Goal: Information Seeking & Learning: Learn about a topic

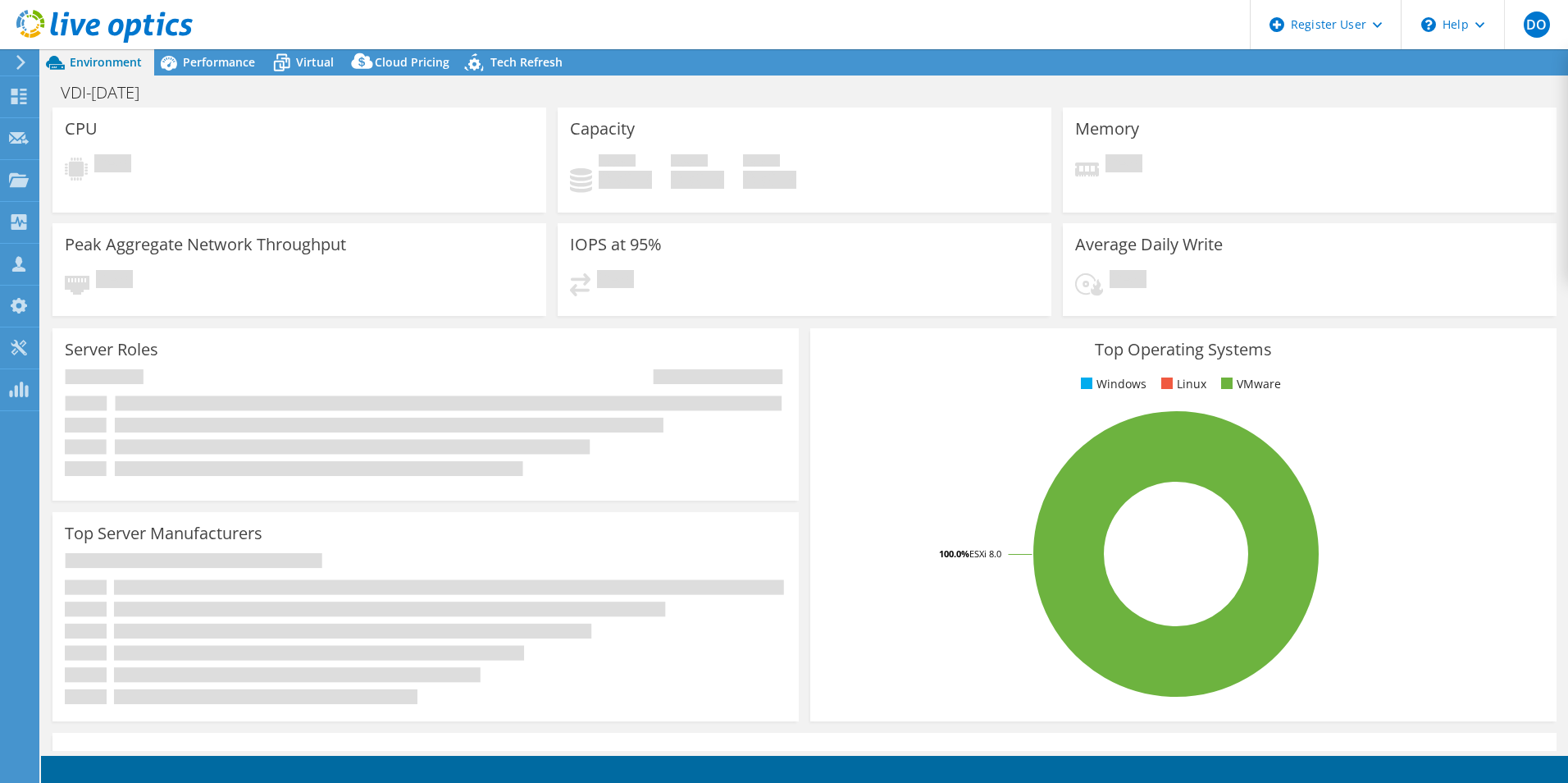
select select "USD"
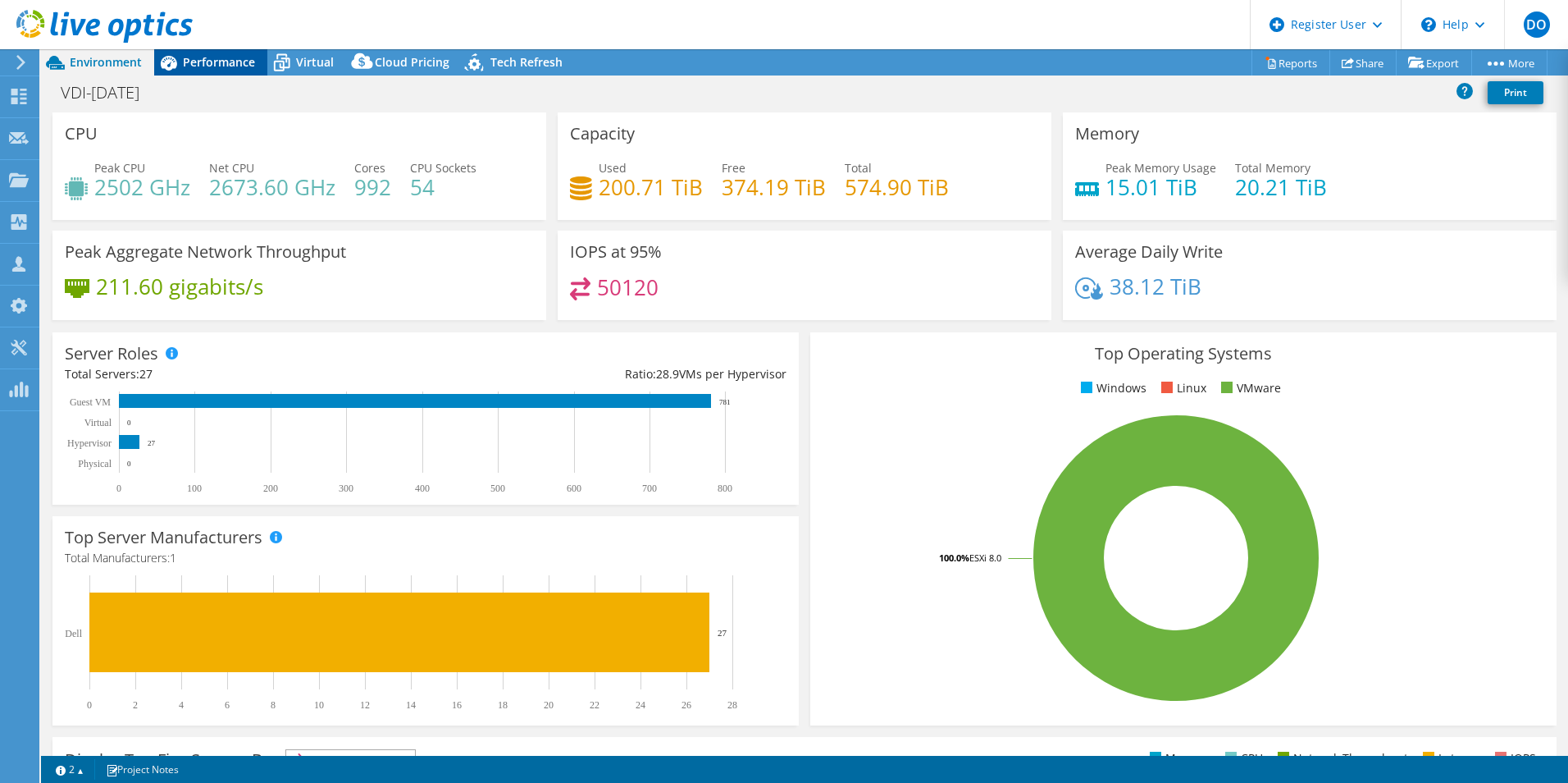
click at [232, 64] on span "Performance" at bounding box center [218, 62] width 72 height 15
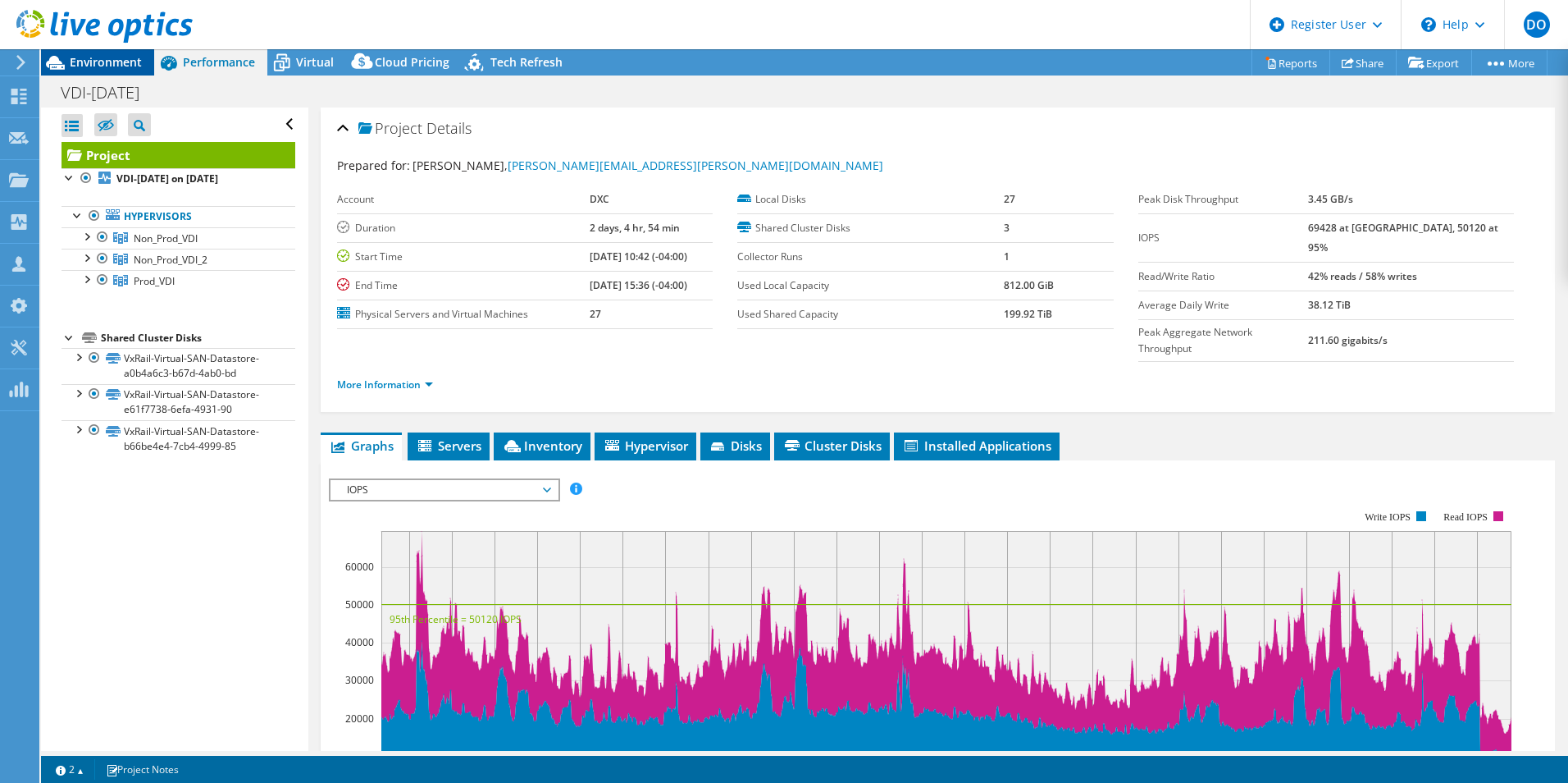
click at [106, 64] on span "Environment" at bounding box center [105, 62] width 72 height 15
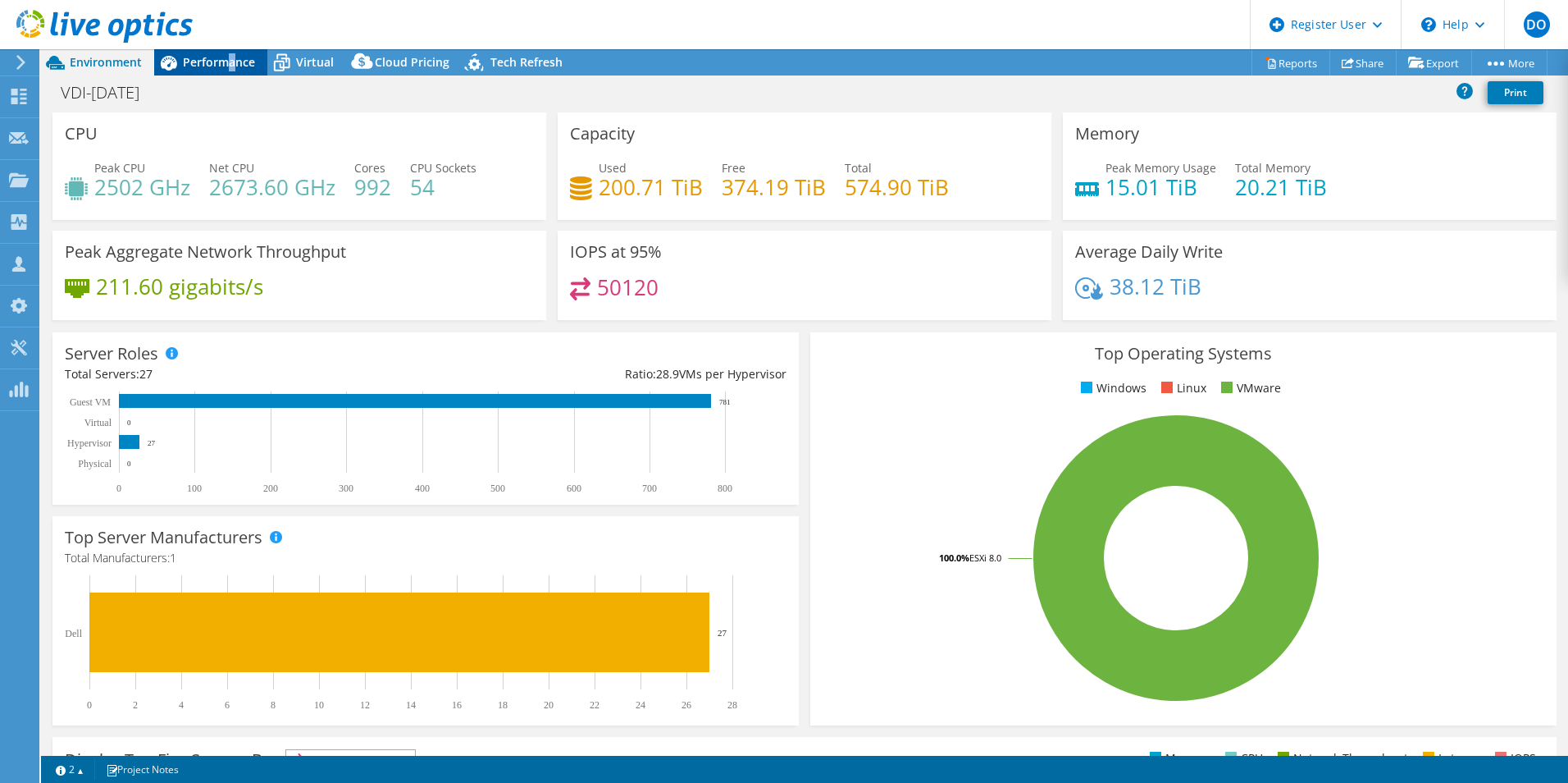
click at [232, 65] on span "Performance" at bounding box center [218, 62] width 72 height 15
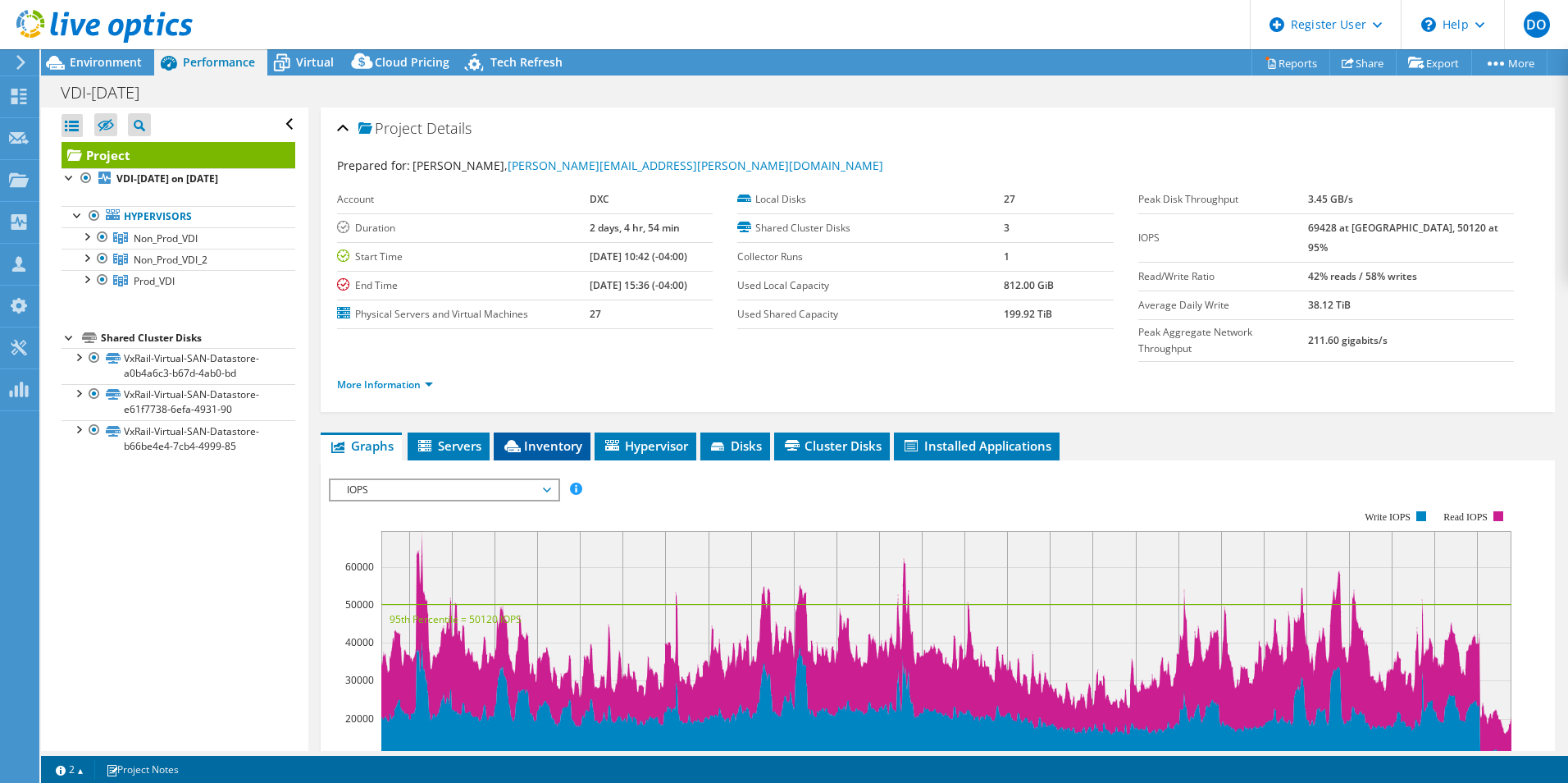
click at [562, 437] on span "Inventory" at bounding box center [542, 445] width 81 height 16
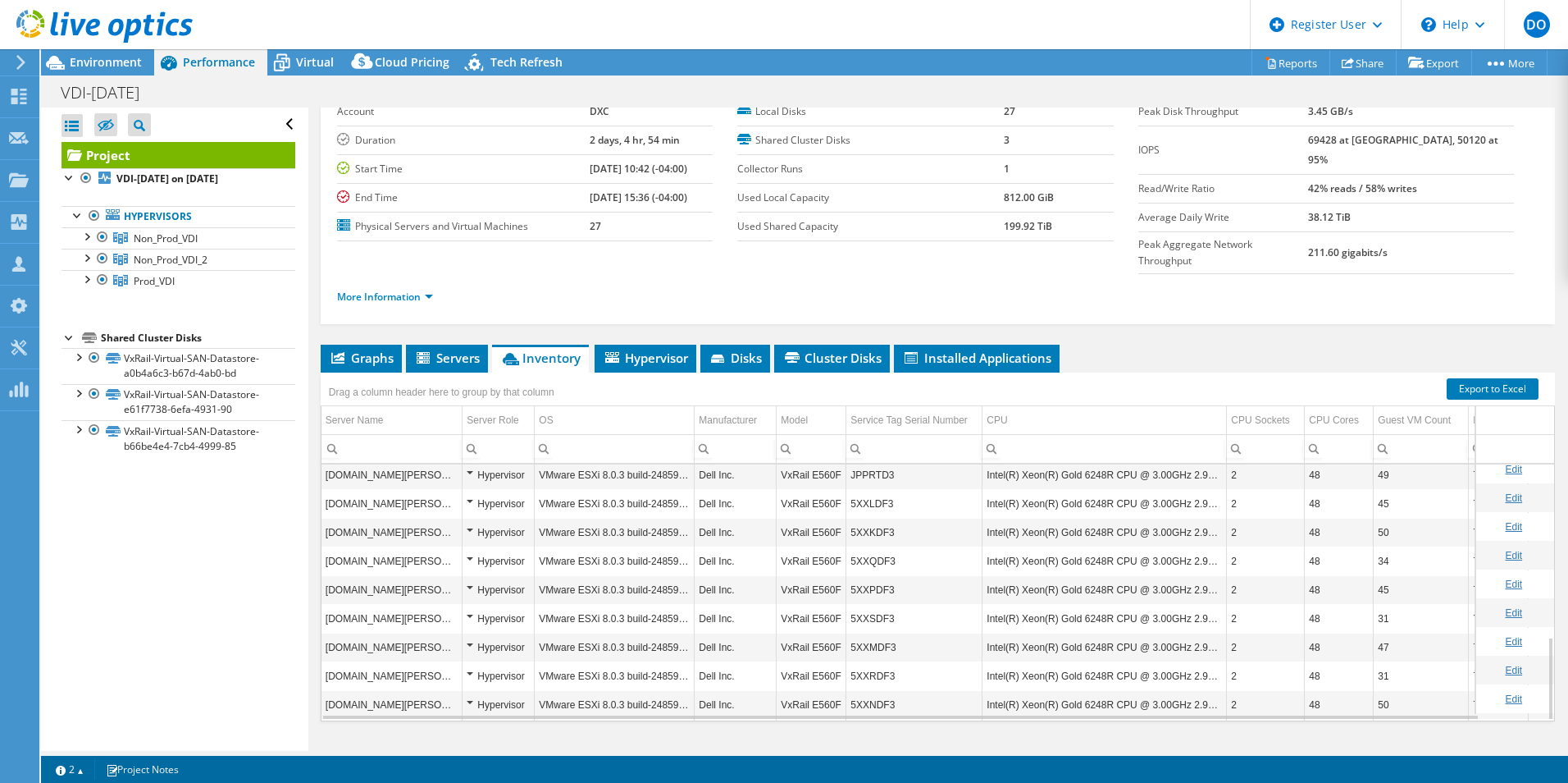
scroll to position [526, 0]
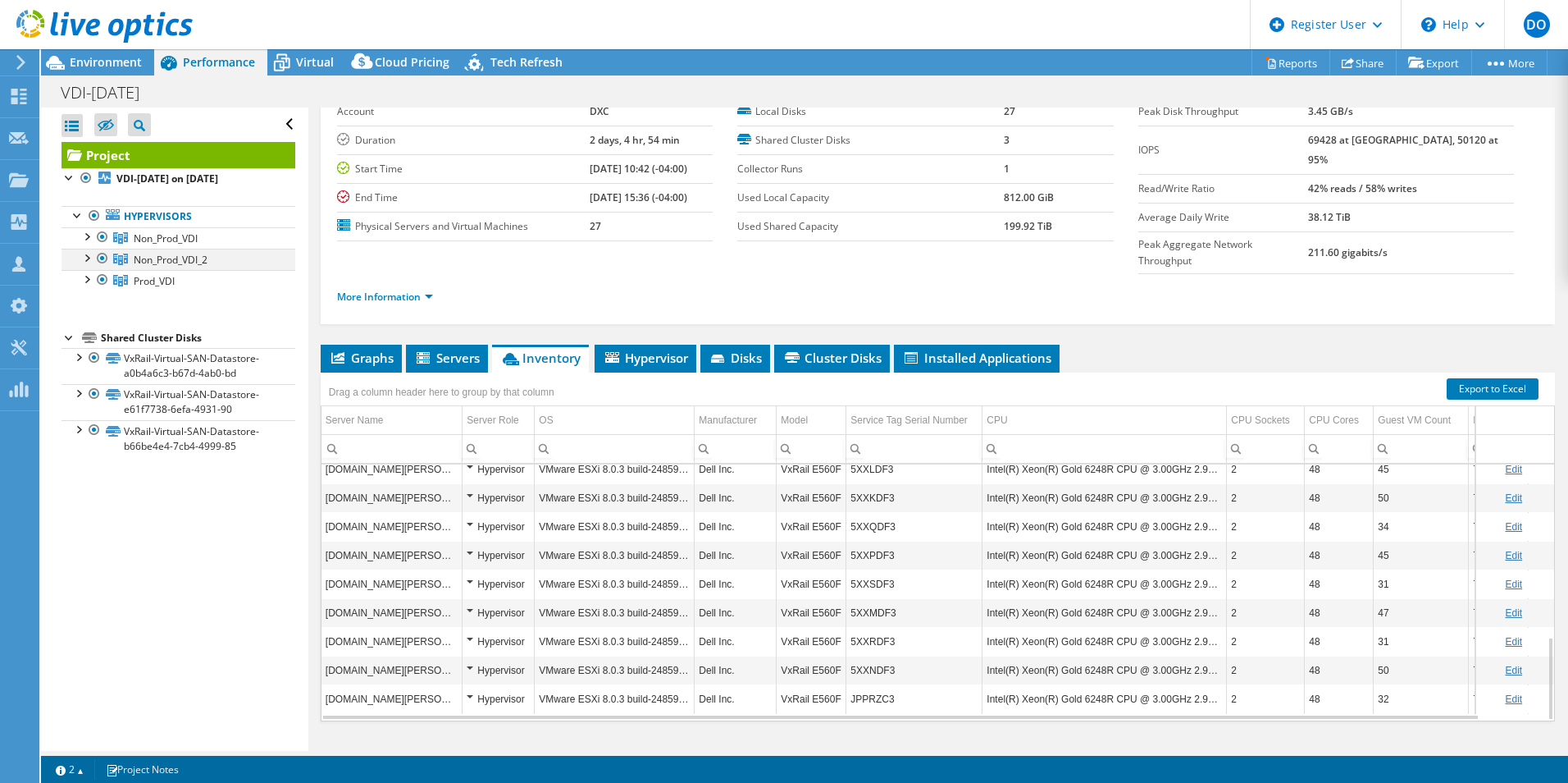
click at [103, 258] on div at bounding box center [102, 258] width 16 height 20
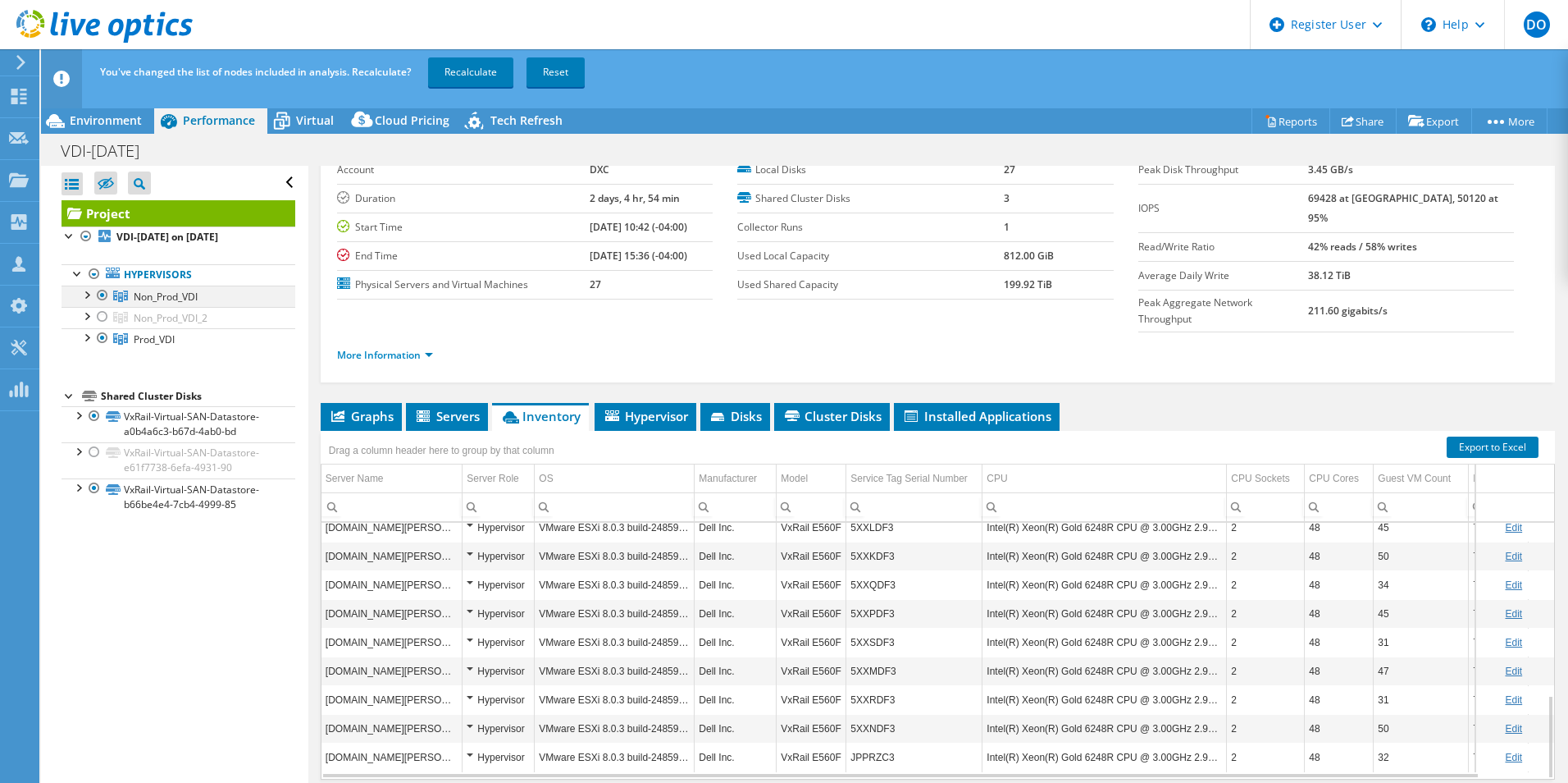
click at [103, 295] on div at bounding box center [102, 295] width 16 height 20
click at [479, 66] on link "Recalculate" at bounding box center [471, 72] width 85 height 30
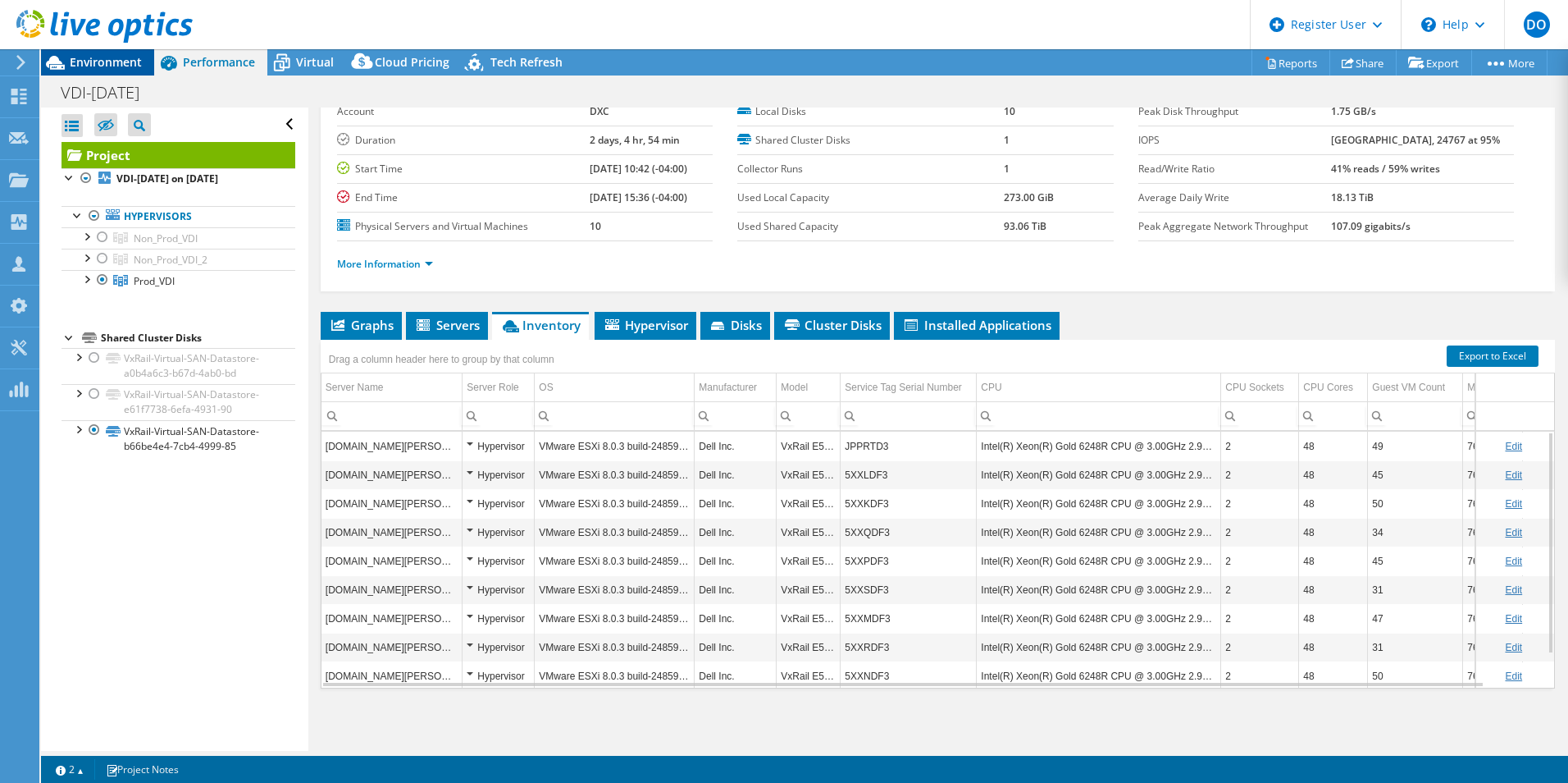
click at [116, 65] on span "Environment" at bounding box center [105, 62] width 72 height 15
